Goal: Task Accomplishment & Management: Manage account settings

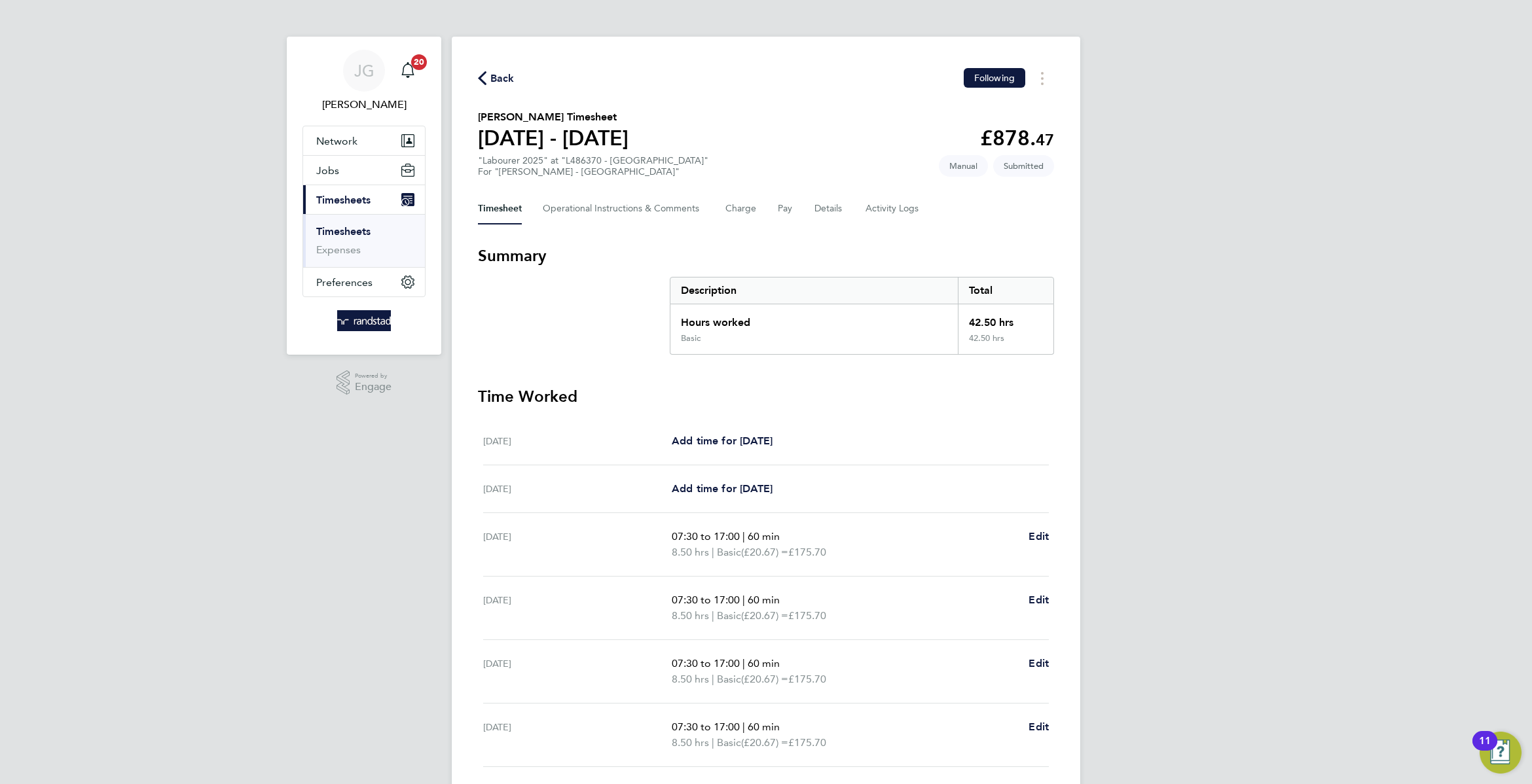
click at [1101, 173] on div "JG James Garrard Notifications 20 Applications: Network Businesses Sites Worker…" at bounding box center [766, 473] width 1532 height 946
